Goal: Information Seeking & Learning: Learn about a topic

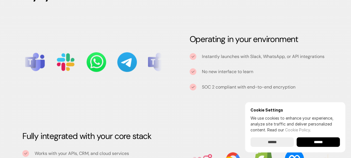
scroll to position [625, 0]
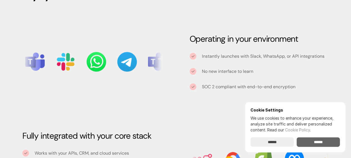
click at [322, 143] on input "******" at bounding box center [318, 141] width 43 height 9
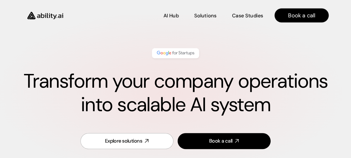
scroll to position [9, 0]
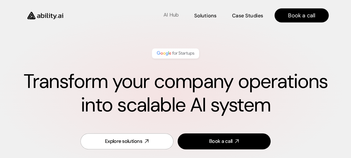
click at [169, 13] on p "AI Hub" at bounding box center [171, 14] width 15 height 7
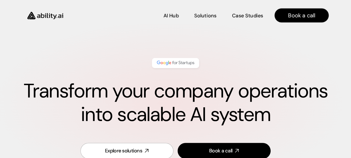
click at [173, 62] on img at bounding box center [175, 62] width 39 height 7
click at [252, 16] on p "Case Studies" at bounding box center [248, 14] width 30 height 7
